Goal: Transaction & Acquisition: Subscribe to service/newsletter

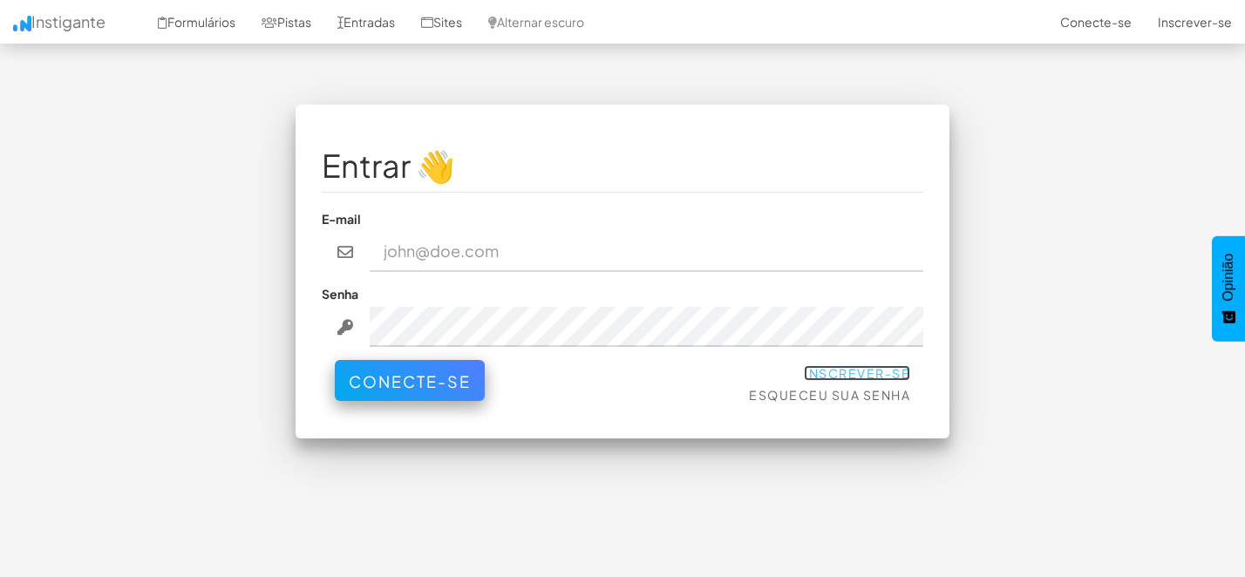
click at [853, 370] on font "Inscrever-se" at bounding box center [857, 373] width 106 height 16
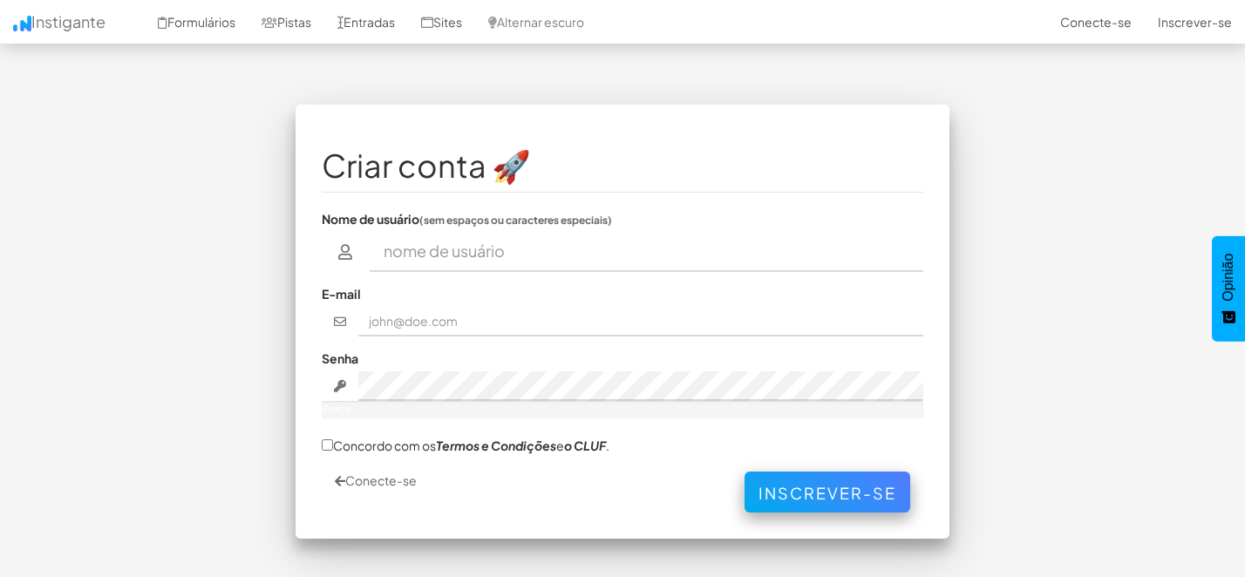
click at [425, 252] on input "text" at bounding box center [647, 252] width 554 height 40
type input "Thx Rio"
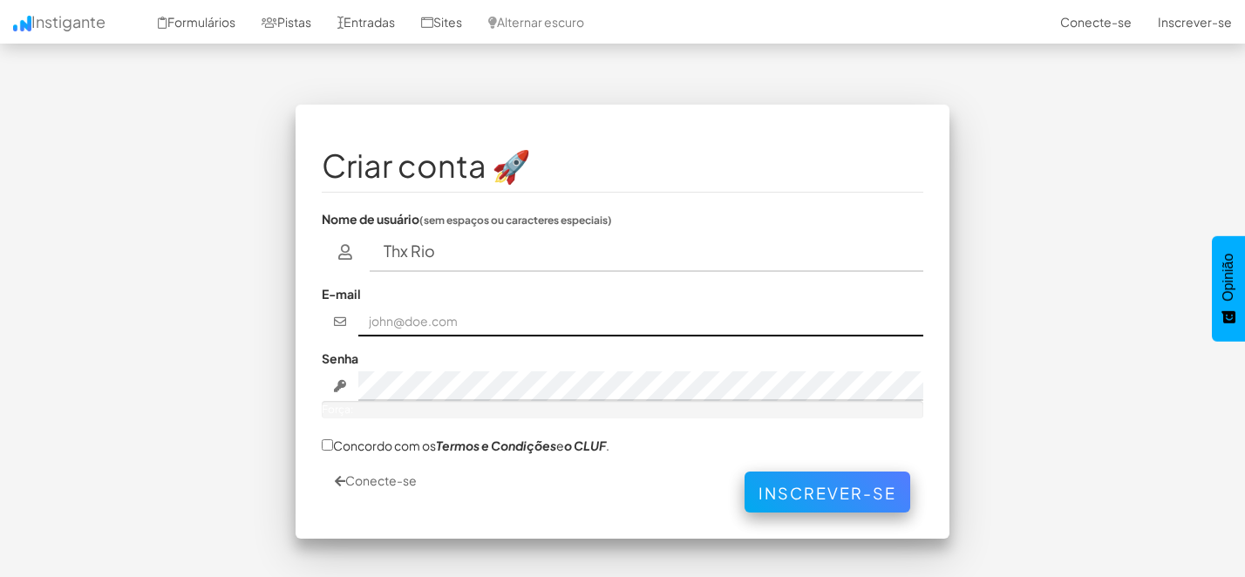
click at [408, 323] on input "text" at bounding box center [641, 322] width 566 height 30
type input "[EMAIL_ADDRESS][DOMAIN_NAME]"
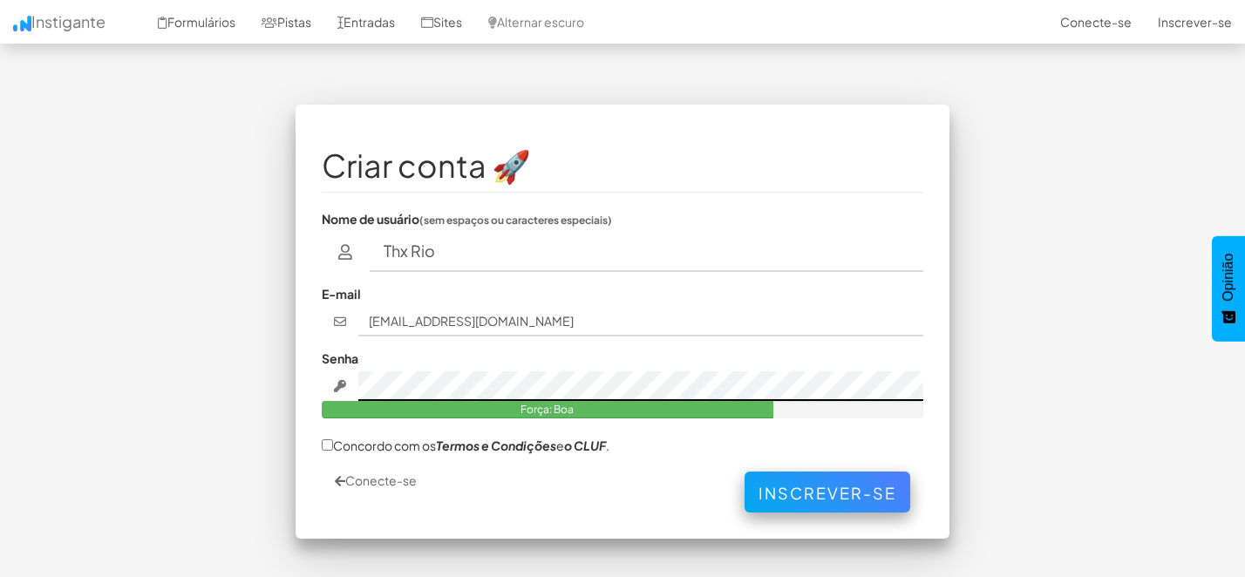
scroll to position [61, 0]
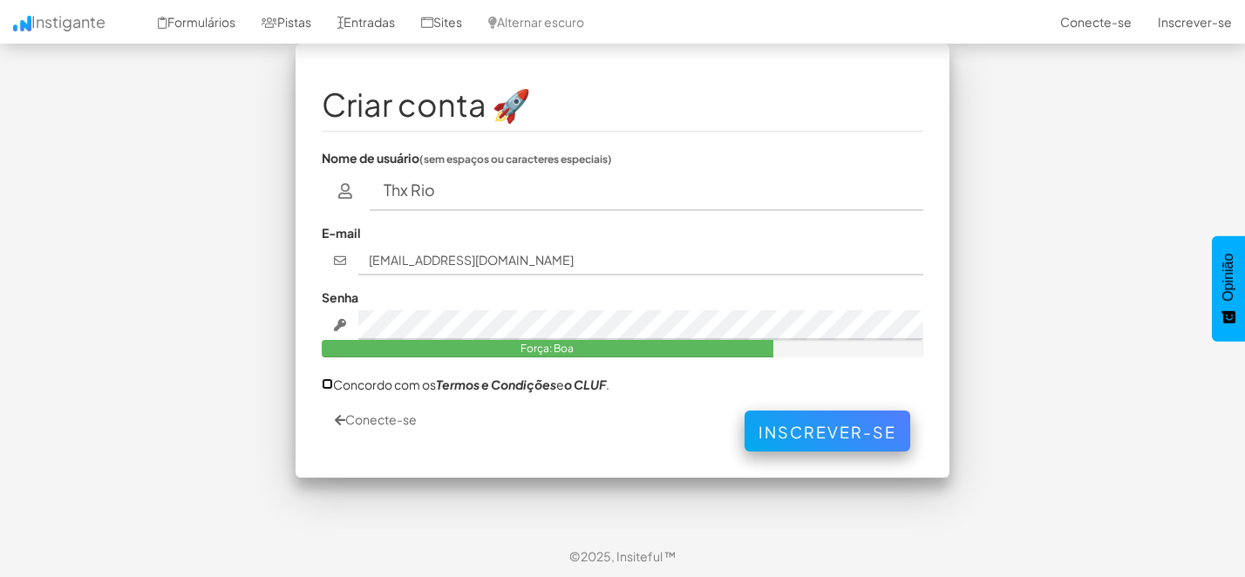
click at [329, 385] on input "Concordo com os Termos e Condições e o CLUF ." at bounding box center [327, 383] width 11 height 11
checkbox input "true"
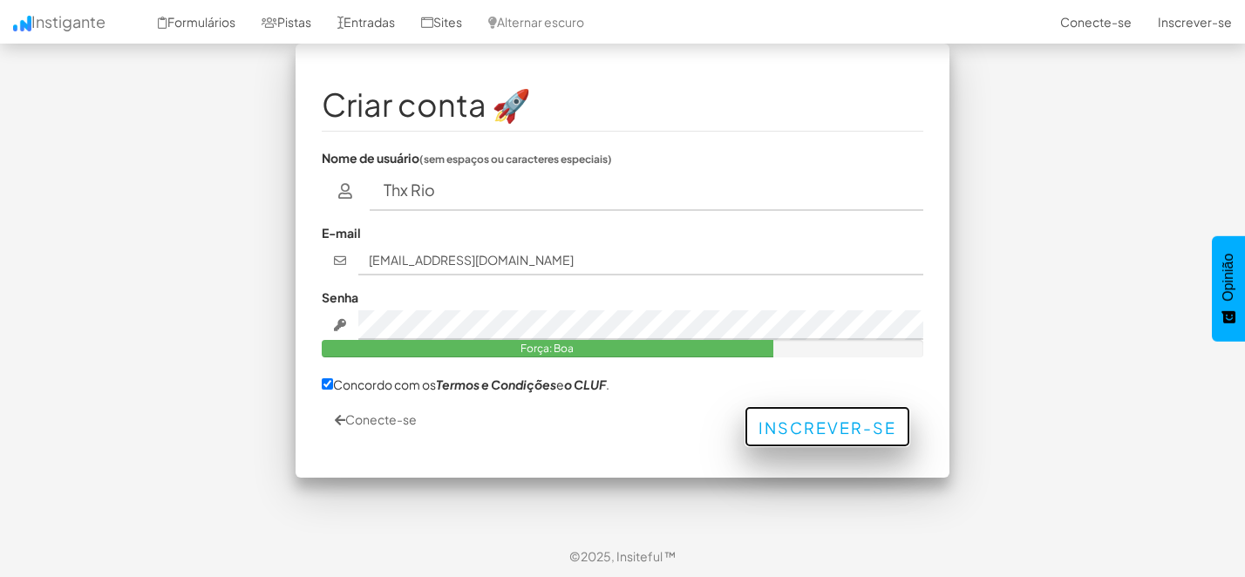
click at [813, 434] on font "Inscrever-se" at bounding box center [827, 428] width 138 height 20
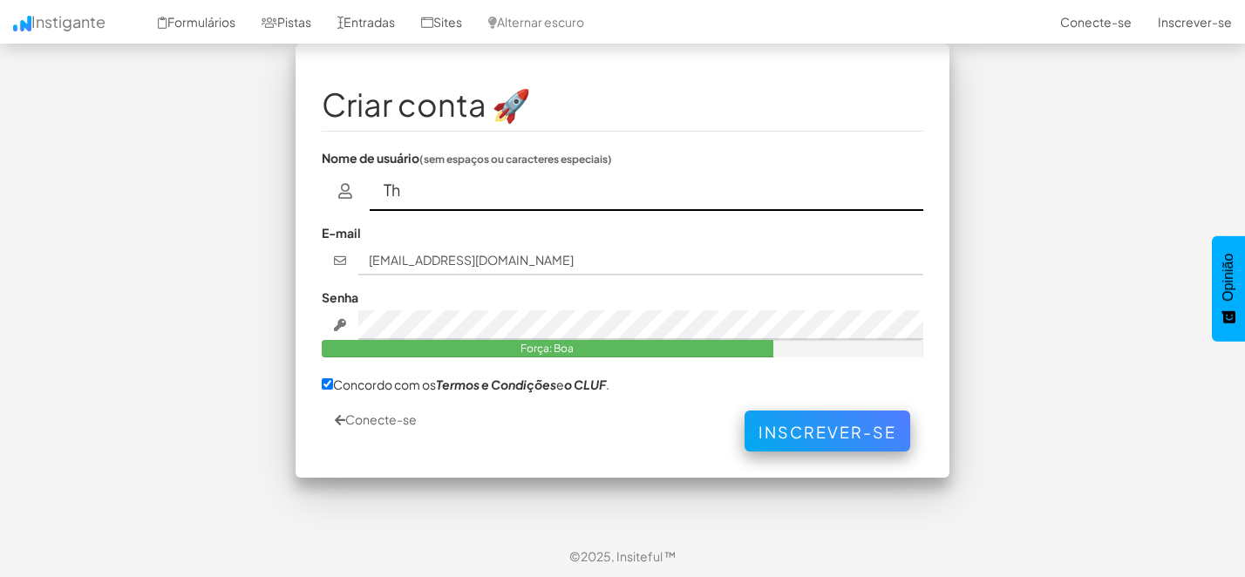
type input "T"
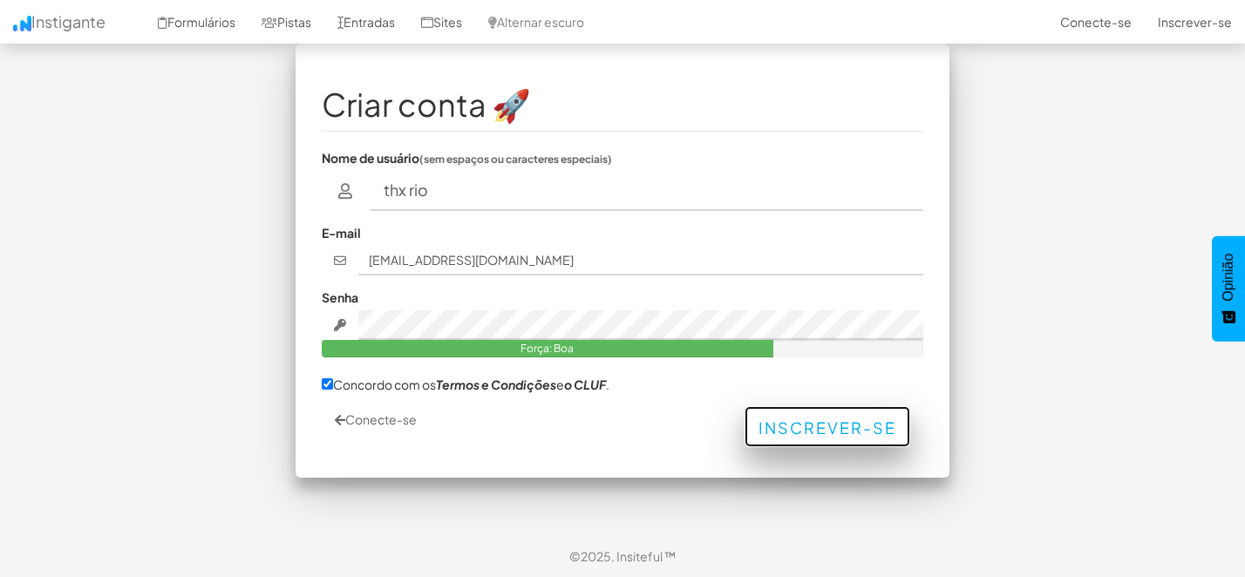
click at [818, 432] on font "Inscrever-se" at bounding box center [827, 428] width 138 height 20
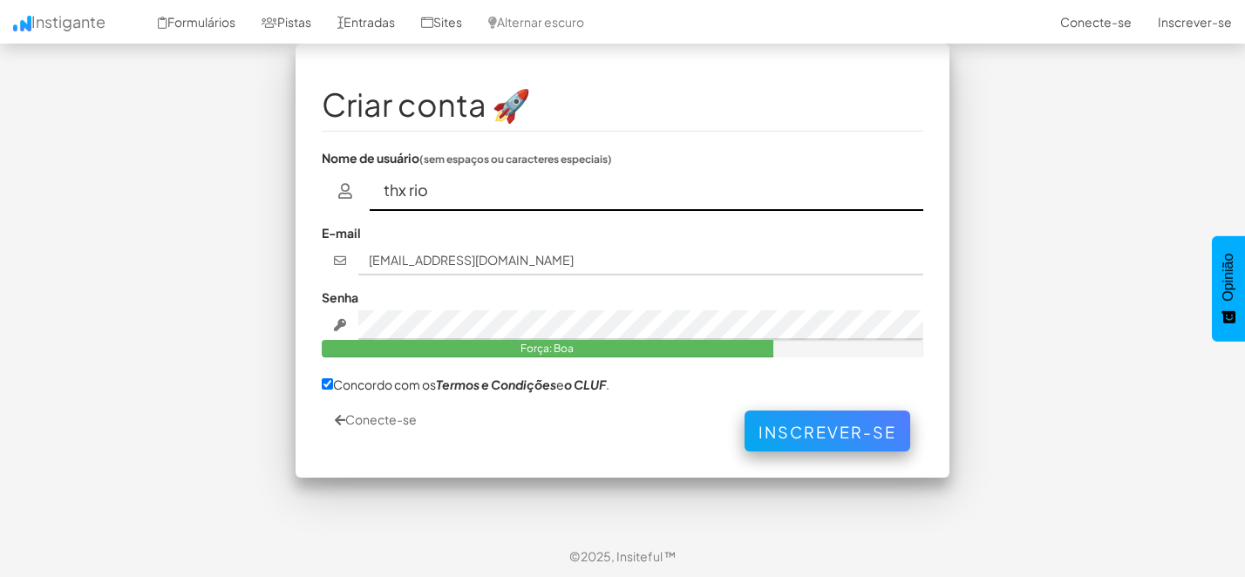
click at [412, 194] on input "thx rio" at bounding box center [647, 191] width 554 height 40
click at [410, 192] on input "thx rio" at bounding box center [647, 191] width 554 height 40
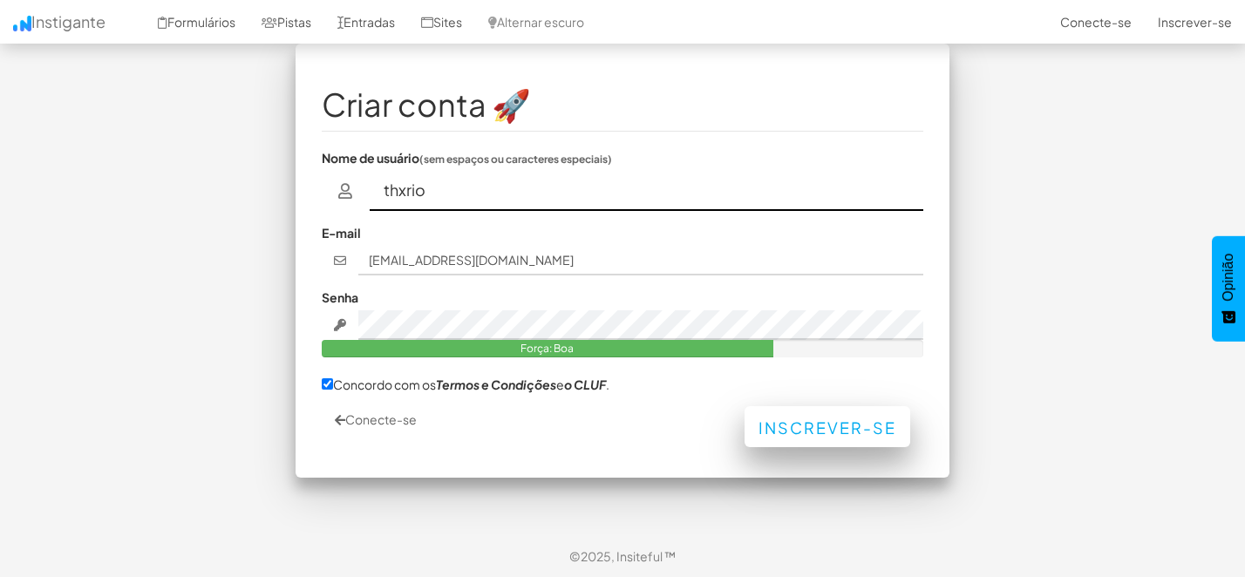
type input "thxrio"
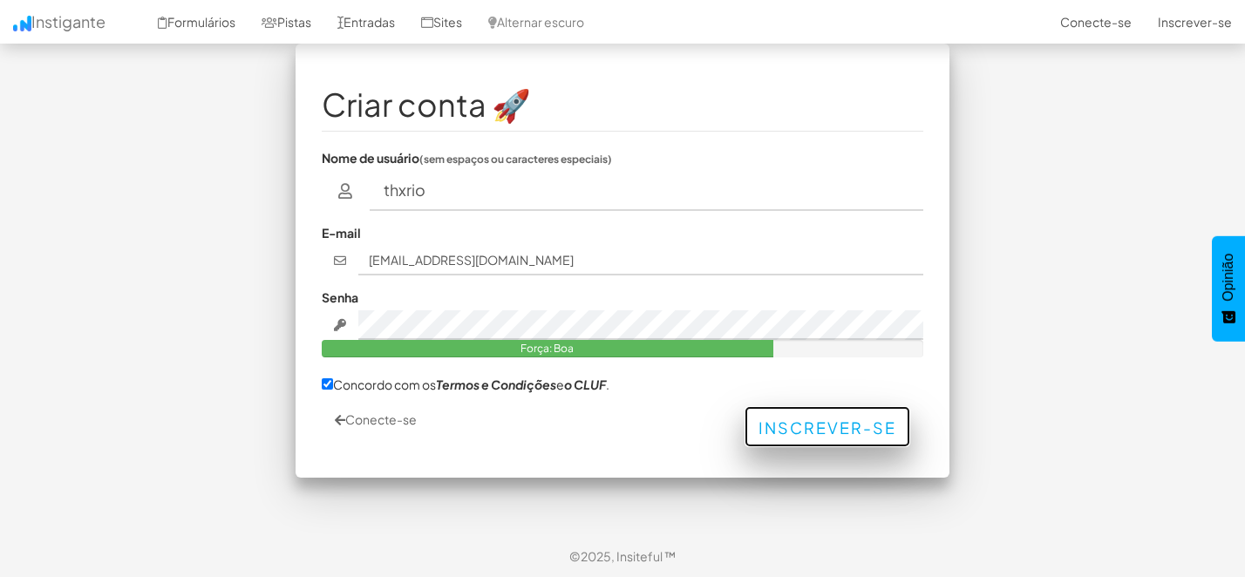
click at [805, 434] on font "Inscrever-se" at bounding box center [827, 428] width 138 height 20
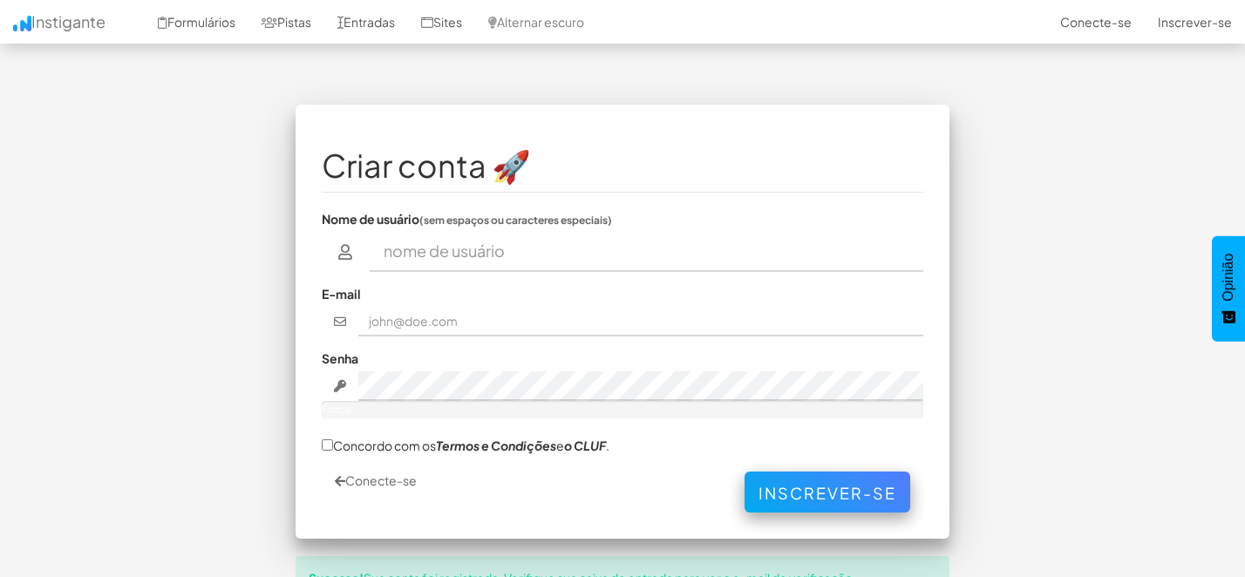
click at [294, 248] on div "Criar conta 🚀 Nome de usuário (sem espaços ou caracteres especiais) E-mail Senh…" at bounding box center [622, 376] width 680 height 543
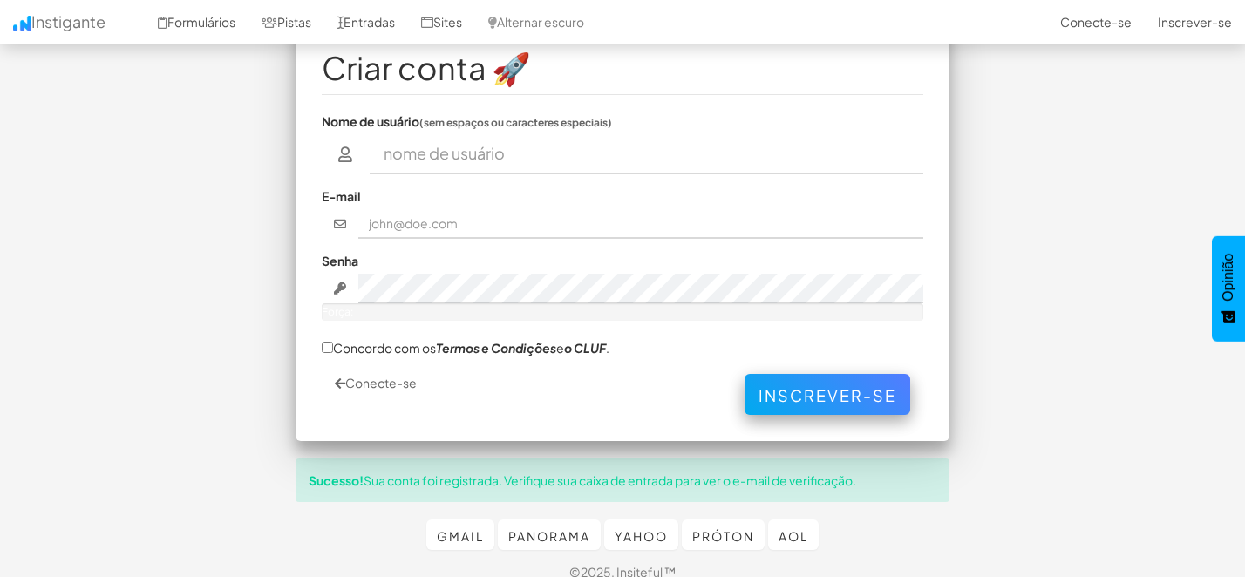
scroll to position [114, 0]
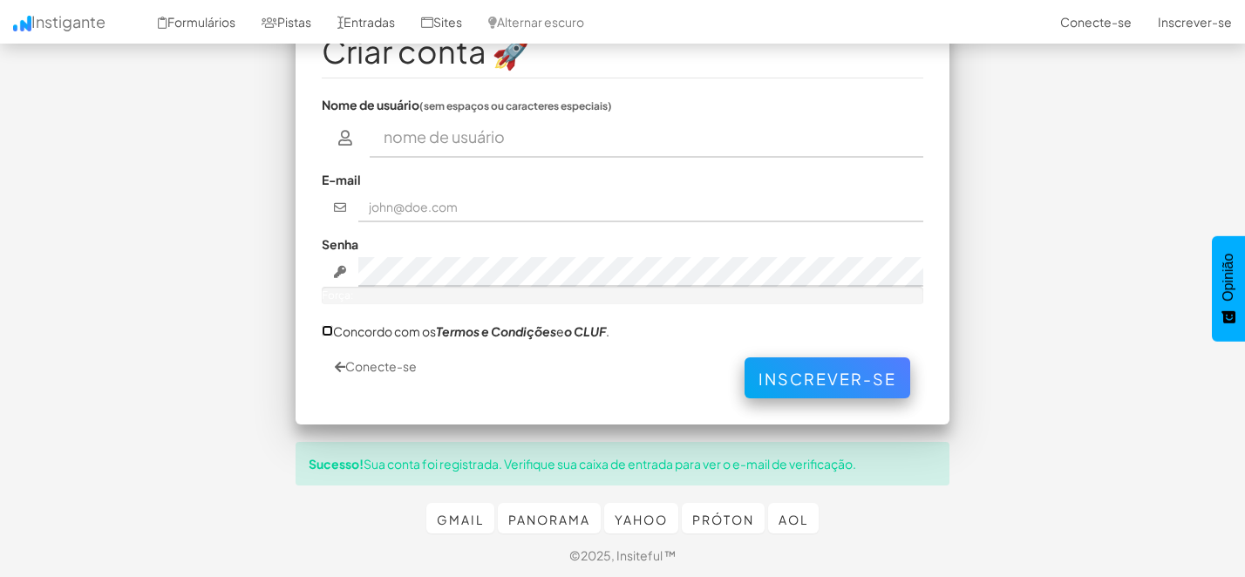
click at [326, 334] on input "Concordo com os Termos e Condições e o CLUF ." at bounding box center [327, 330] width 11 height 11
checkbox input "true"
click at [372, 361] on font "Conecte-se" at bounding box center [380, 366] width 71 height 16
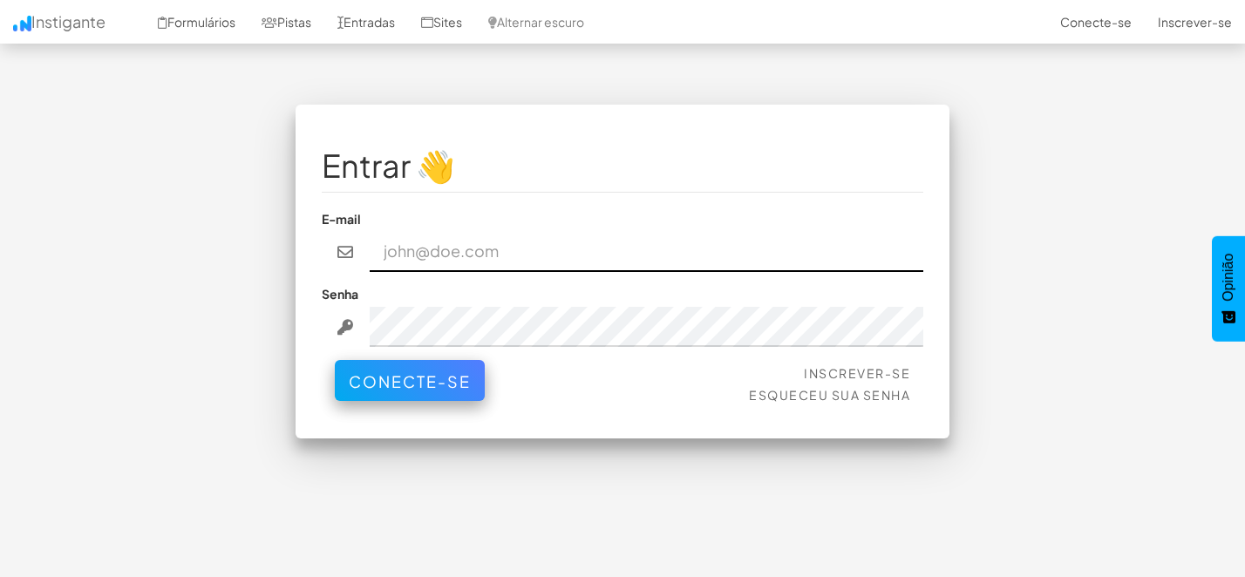
type input "thxriorj@gmail.com"
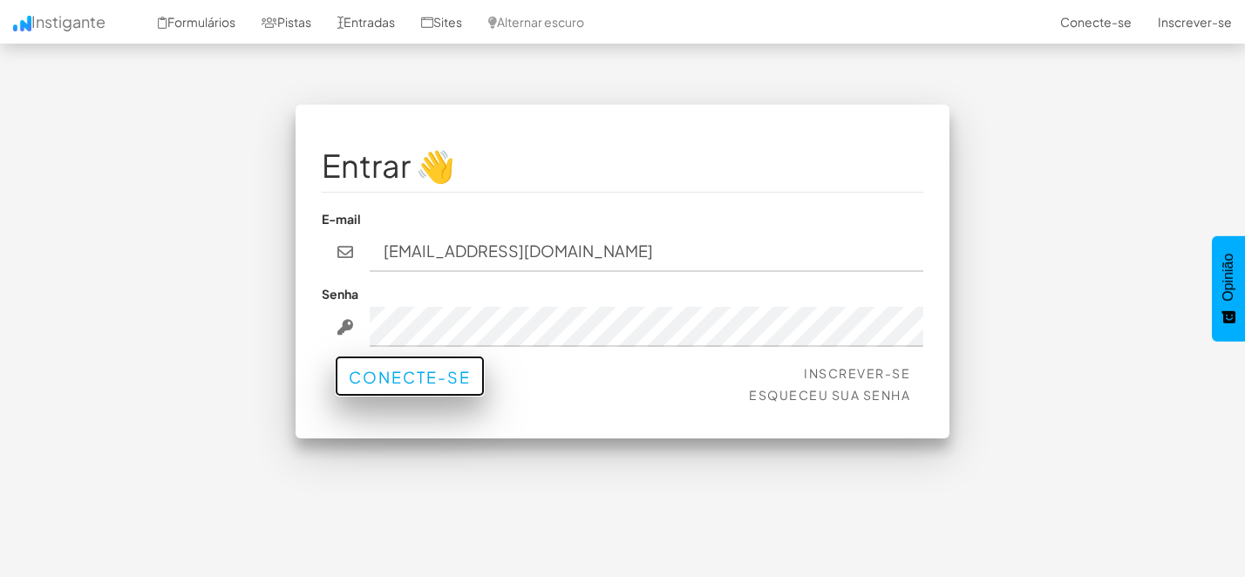
click at [441, 395] on button "Conecte-se" at bounding box center [410, 376] width 150 height 41
